Goal: Information Seeking & Learning: Learn about a topic

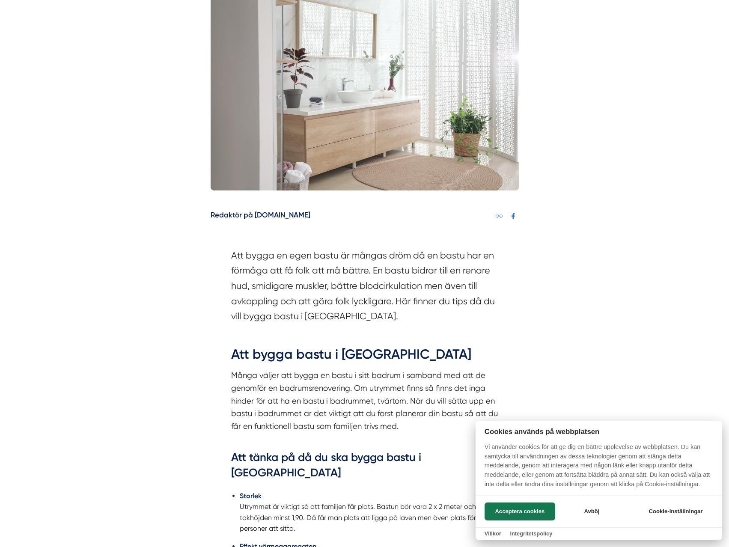
scroll to position [300, 0]
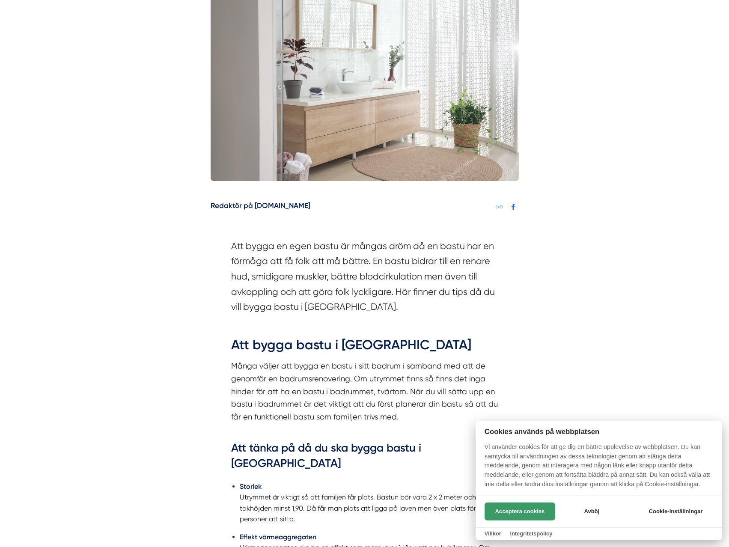
click at [511, 511] on button "Acceptera cookies" at bounding box center [520, 512] width 71 height 18
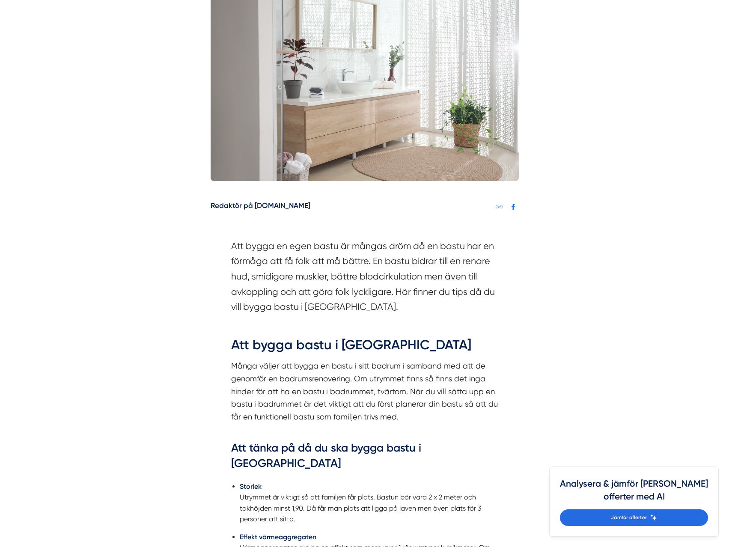
click at [259, 301] on section "Att bygga en egen bastu är mångas dröm då en bastu har en förmåga att få folk a…" at bounding box center [364, 278] width 267 height 80
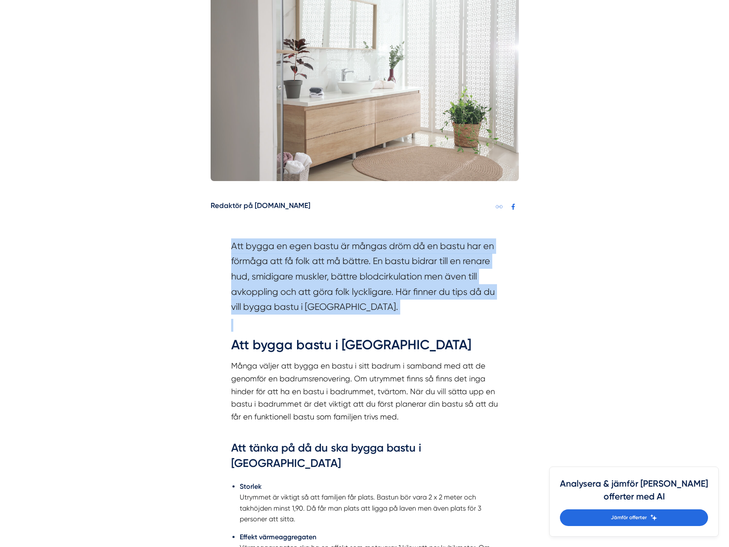
click at [259, 301] on section "Att bygga en egen bastu är mångas dröm då en bastu har en förmåga att få folk a…" at bounding box center [364, 278] width 267 height 80
click at [374, 274] on section "Att bygga en egen bastu är mångas dröm då en bastu har en förmåga att få folk a…" at bounding box center [364, 278] width 267 height 80
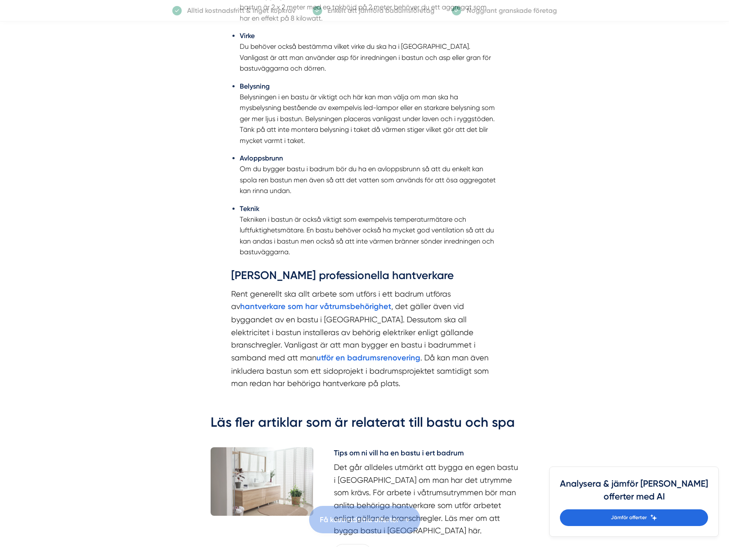
scroll to position [856, 0]
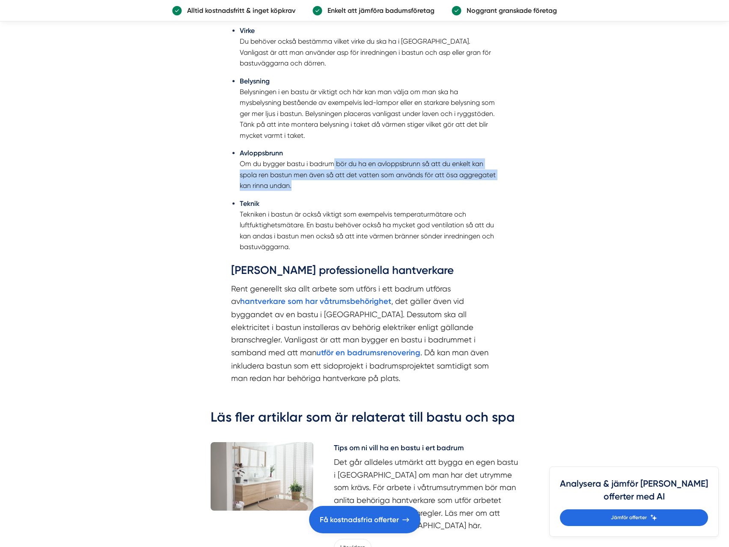
drag, startPoint x: 335, startPoint y: 146, endPoint x: 350, endPoint y: 173, distance: 31.6
click at [350, 173] on li "Avloppsbrunn Om du bygger bastu i badrum bör du ha en avloppsbrunn så att du en…" at bounding box center [369, 170] width 259 height 44
click at [335, 171] on li "Avloppsbrunn Om du bygger bastu i badrum bör du ha en avloppsbrunn så att du en…" at bounding box center [369, 170] width 259 height 44
drag, startPoint x: 306, startPoint y: 169, endPoint x: 245, endPoint y: 153, distance: 62.8
click at [245, 153] on li "Avloppsbrunn Om du bygger bastu i badrum bör du ha en avloppsbrunn så att du en…" at bounding box center [369, 170] width 259 height 44
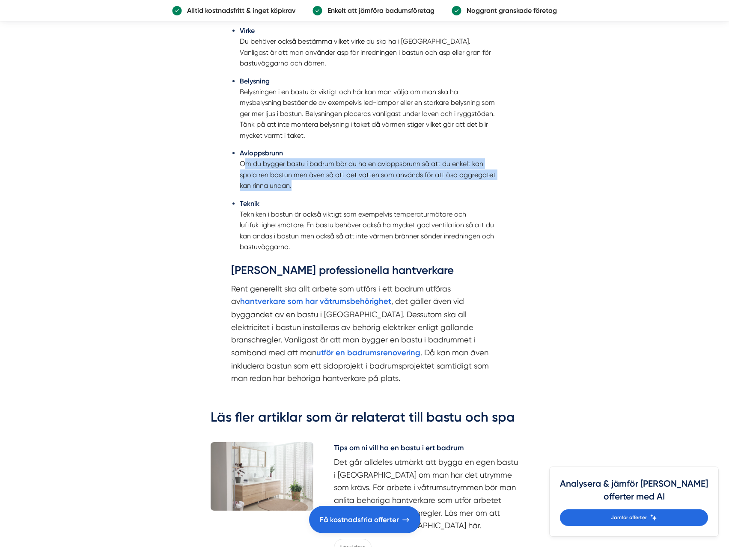
click at [285, 158] on li "Avloppsbrunn Om du bygger bastu i badrum bör du ha en avloppsbrunn så att du en…" at bounding box center [369, 170] width 259 height 44
drag, startPoint x: 288, startPoint y: 169, endPoint x: 235, endPoint y: 140, distance: 59.8
click at [235, 140] on ul "Storlek Utrymmet är viktigt så att familjen får plats. Bastun bör vara 2 x 2 me…" at bounding box center [364, 91] width 267 height 344
click at [275, 148] on li "Avloppsbrunn Om du bygger bastu i badrum bör du ha en avloppsbrunn så att du en…" at bounding box center [369, 170] width 259 height 44
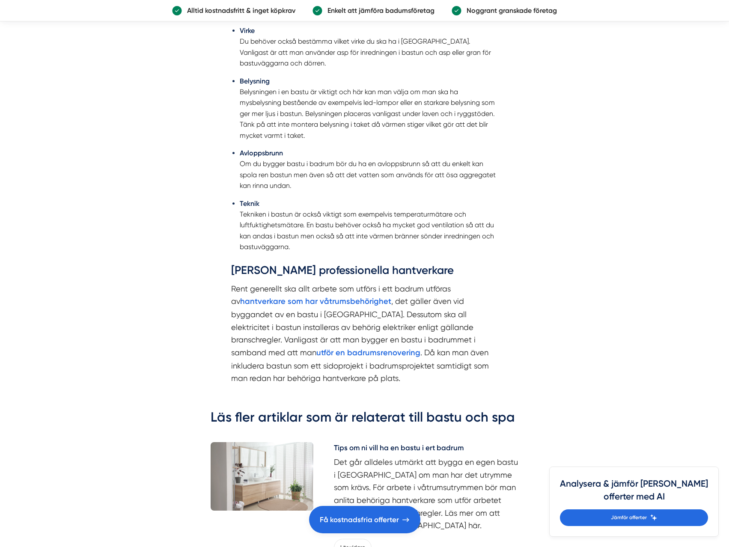
click at [352, 324] on p "Rent generellt ska allt arbete som utförs i ett badrum utföras av hantverkare s…" at bounding box center [364, 334] width 267 height 103
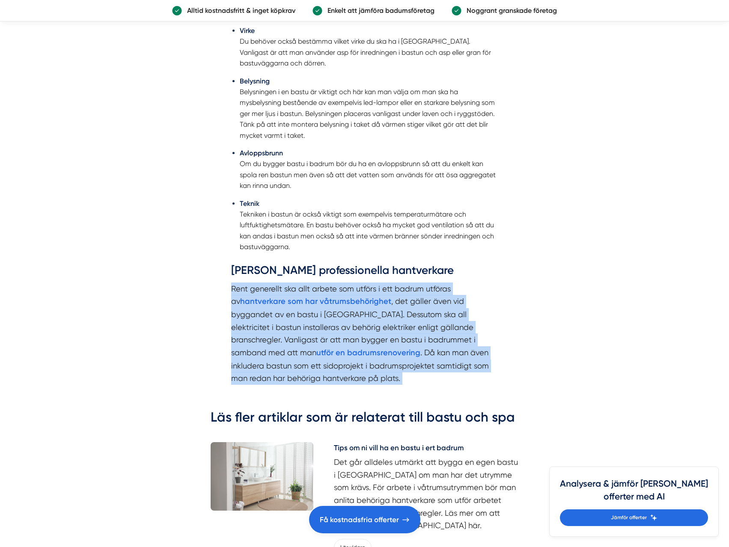
click at [352, 324] on p "Rent generellt ska allt arbete som utförs i ett badrum utföras av hantverkare s…" at bounding box center [364, 334] width 267 height 103
click at [319, 324] on p "Rent generellt ska allt arbete som utförs i ett badrum utföras av hantverkare s…" at bounding box center [364, 334] width 267 height 103
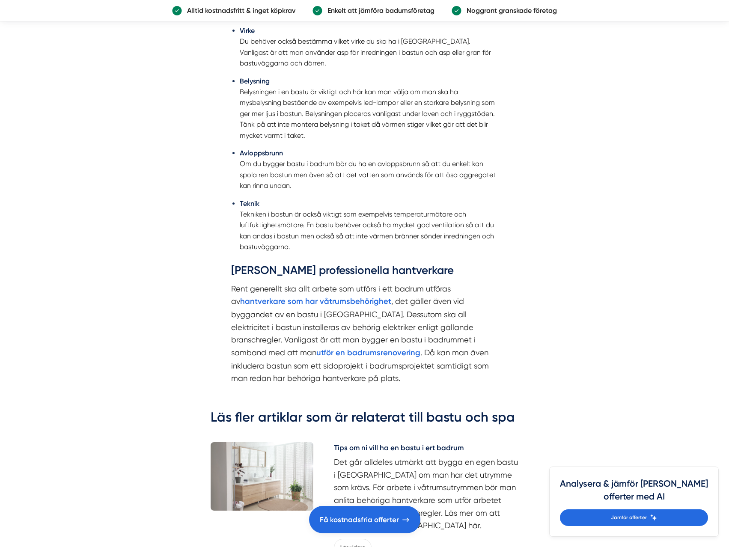
click at [353, 341] on p "Rent generellt ska allt arbete som utförs i ett badrum utföras av hantverkare s…" at bounding box center [364, 334] width 267 height 103
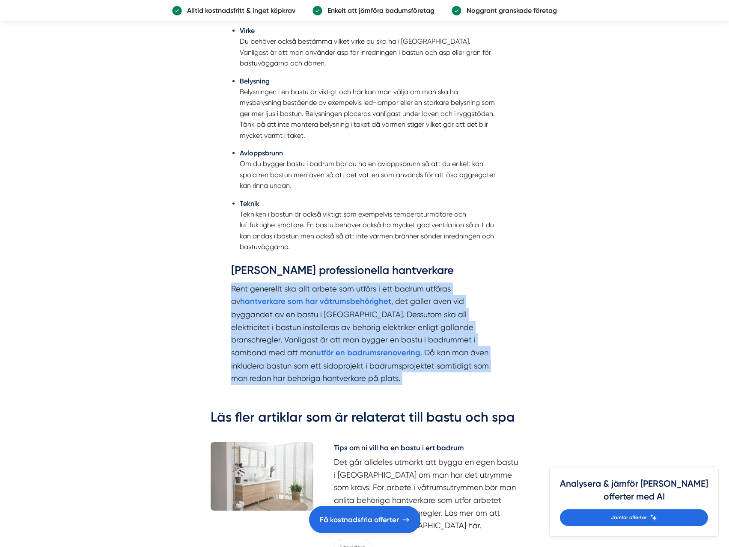
click at [353, 341] on p "Rent generellt ska allt arbete som utförs i ett badrum utföras av hantverkare s…" at bounding box center [364, 334] width 267 height 103
click at [383, 326] on p "Rent generellt ska allt arbete som utförs i ett badrum utföras av hantverkare s…" at bounding box center [364, 334] width 267 height 103
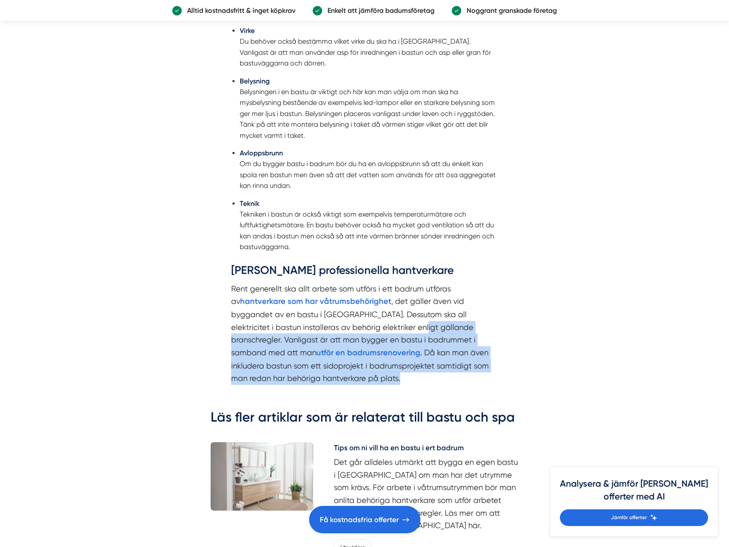
drag, startPoint x: 367, startPoint y: 364, endPoint x: 348, endPoint y: 307, distance: 60.0
click at [348, 307] on p "Rent generellt ska allt arbete som utförs i ett badrum utföras av hantverkare s…" at bounding box center [364, 334] width 267 height 103
click at [398, 329] on p "Rent generellt ska allt arbete som utförs i ett badrum utföras av hantverkare s…" at bounding box center [364, 334] width 267 height 103
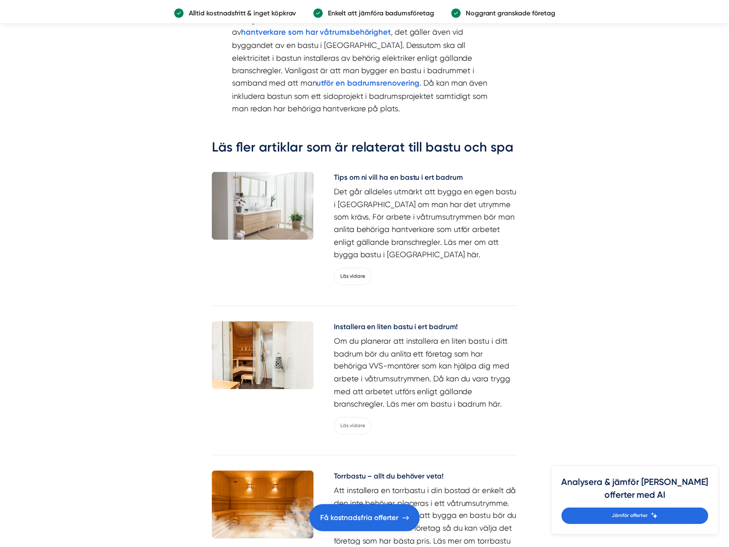
scroll to position [1156, 0]
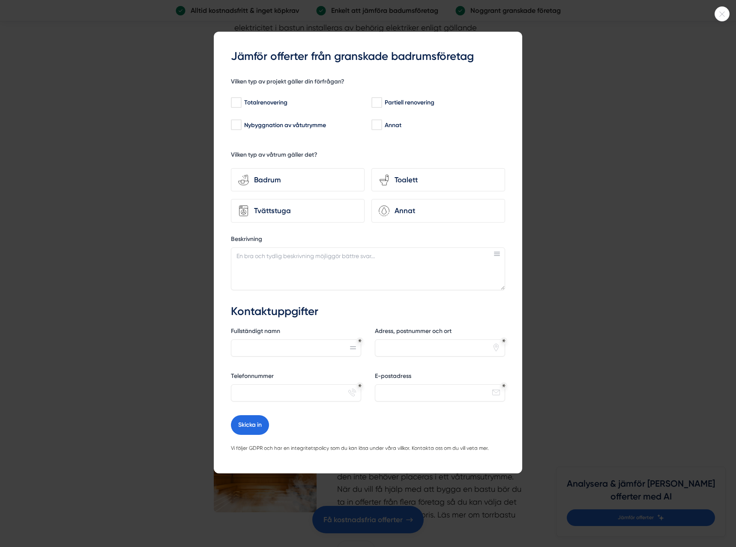
click at [724, 16] on icon at bounding box center [722, 14] width 14 height 5
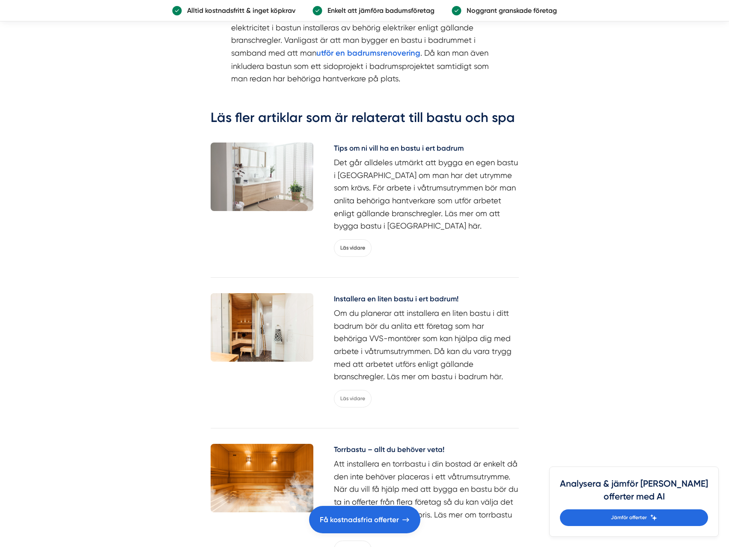
click at [380, 293] on h5 "Installera en liten bastu i ert badrum!" at bounding box center [426, 300] width 185 height 14
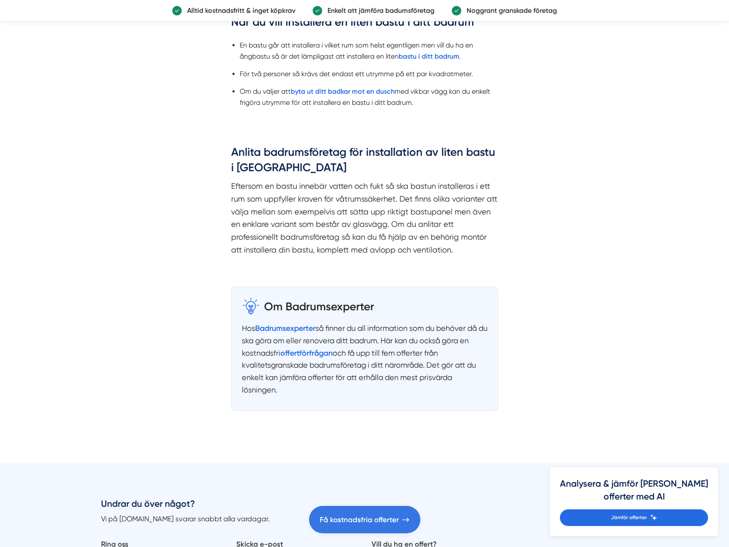
scroll to position [599, 0]
